Goal: Task Accomplishment & Management: Manage account settings

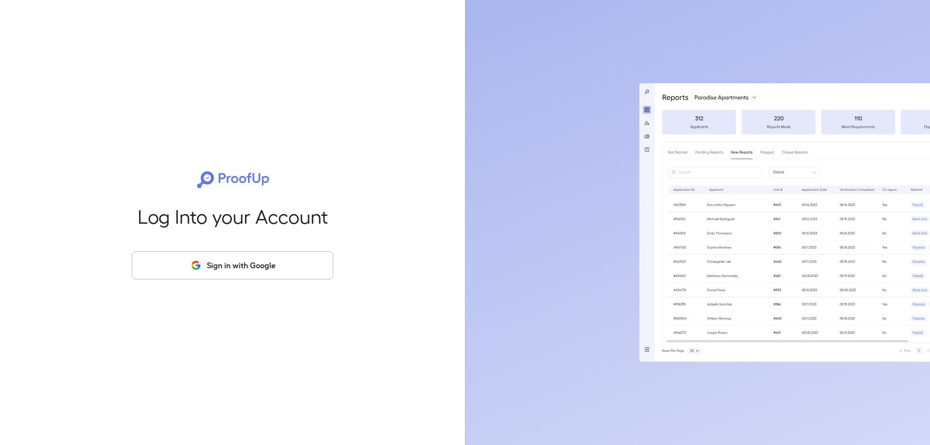
click at [245, 270] on button "Sign in with Google" at bounding box center [233, 265] width 202 height 28
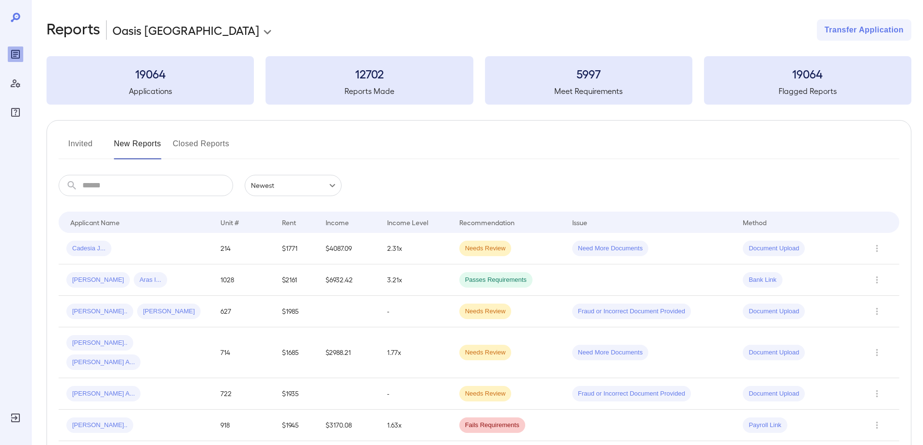
click at [125, 186] on input "text" at bounding box center [157, 185] width 151 height 21
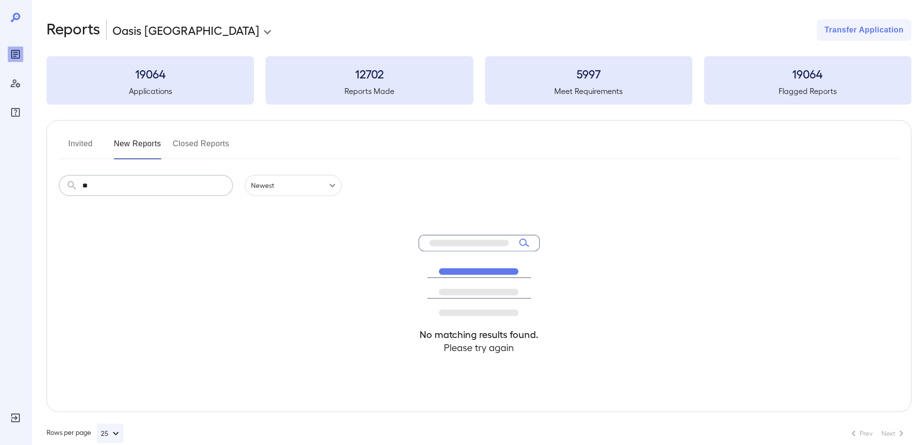
type input "*"
drag, startPoint x: 186, startPoint y: 187, endPoint x: 74, endPoint y: 156, distance: 115.7
click at [74, 156] on div "Invited New Reports Closed Reports ​ ****** ​ Newest ****** No matching results…" at bounding box center [479, 266] width 865 height 292
type input "******"
click at [82, 143] on button "Invited" at bounding box center [81, 147] width 44 height 23
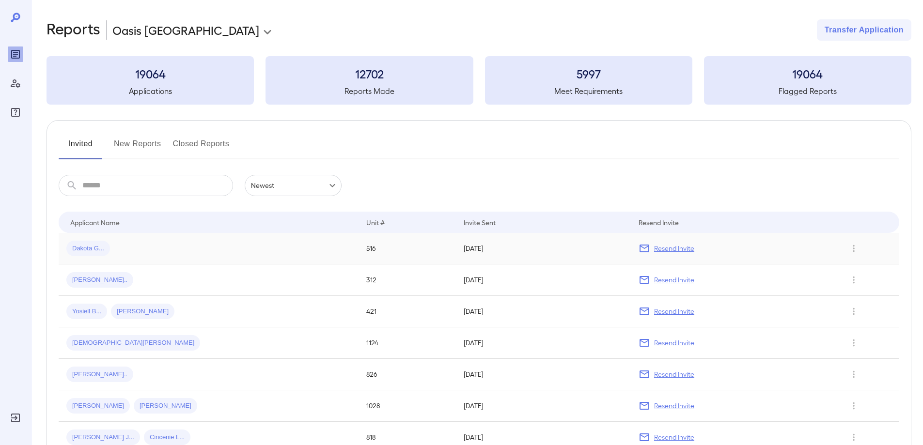
click at [654, 249] on p "Resend Invite" at bounding box center [674, 249] width 40 height 10
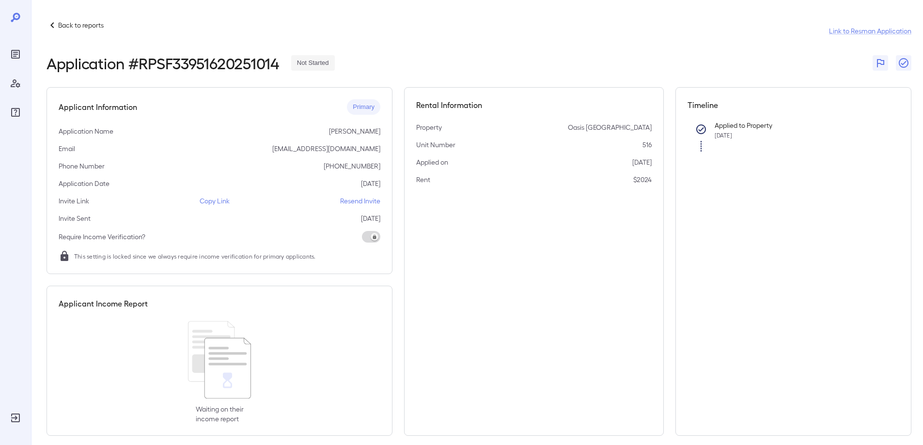
click at [17, 19] on icon at bounding box center [15, 17] width 9 height 9
click at [91, 25] on p "Back to reports" at bounding box center [81, 25] width 46 height 10
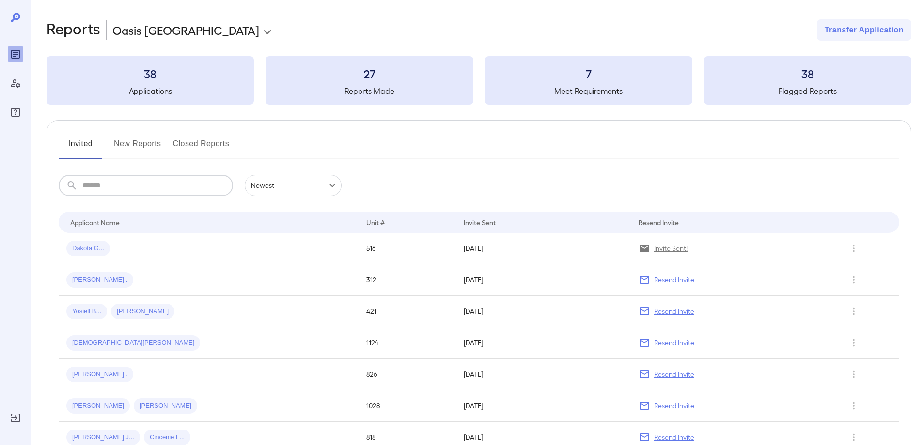
click at [148, 186] on input "text" at bounding box center [157, 185] width 151 height 21
click at [150, 145] on button "New Reports" at bounding box center [137, 147] width 47 height 23
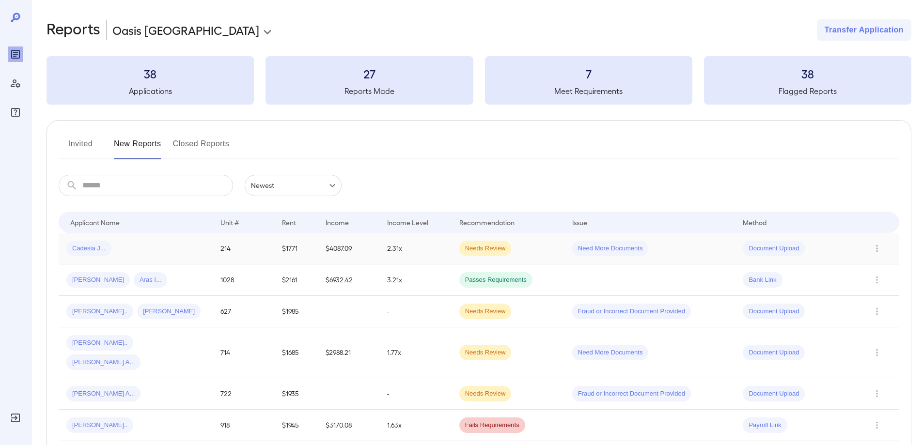
click at [474, 245] on span "Needs Review" at bounding box center [485, 248] width 52 height 9
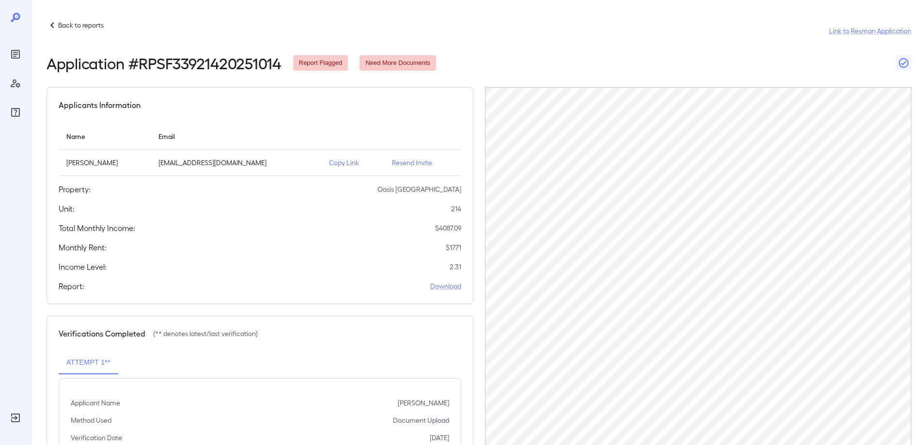
drag, startPoint x: 395, startPoint y: 61, endPoint x: 350, endPoint y: 56, distance: 45.8
click at [395, 61] on span "Need More Documents" at bounding box center [397, 63] width 77 height 9
click at [311, 66] on span "Report Flagged" at bounding box center [320, 63] width 55 height 9
click at [313, 63] on span "Report Flagged" at bounding box center [320, 63] width 55 height 9
drag, startPoint x: 313, startPoint y: 63, endPoint x: 326, endPoint y: 65, distance: 12.7
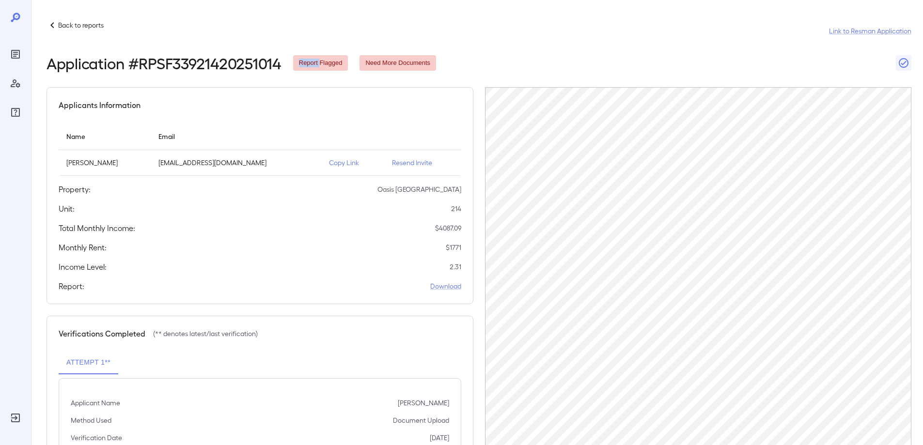
click at [314, 63] on span "Report Flagged" at bounding box center [320, 63] width 55 height 9
click at [388, 68] on div "Need More Documents" at bounding box center [397, 63] width 77 height 16
click at [846, 32] on link "Link to Resman Application" at bounding box center [870, 31] width 82 height 10
